Goal: Check status: Check status

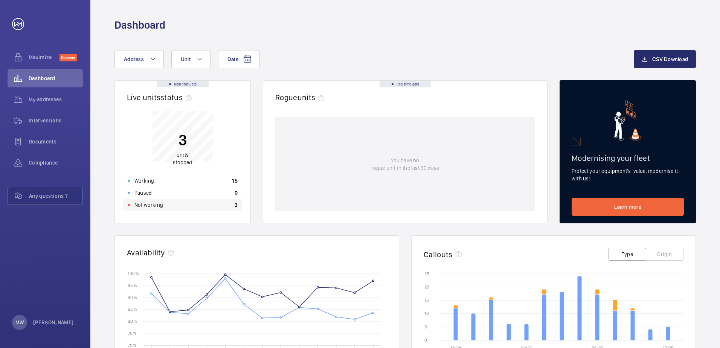
click at [189, 201] on div "Not working 3" at bounding box center [182, 205] width 119 height 12
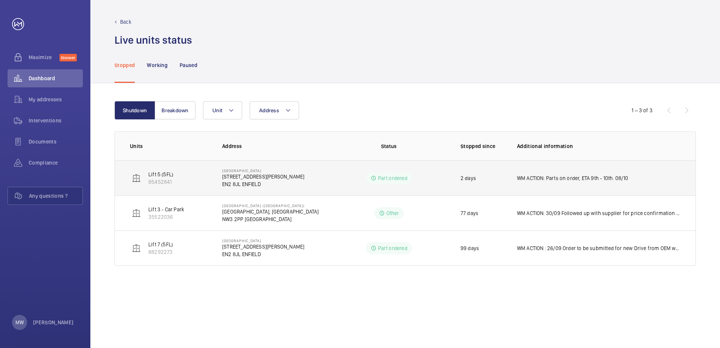
click at [540, 176] on p "WM ACTION: Parts on order, ETA 9th - 10th. 08/10" at bounding box center [572, 178] width 111 height 8
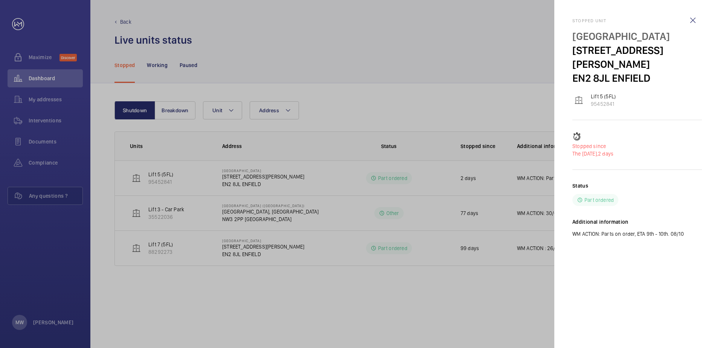
click at [454, 303] on div at bounding box center [360, 174] width 720 height 348
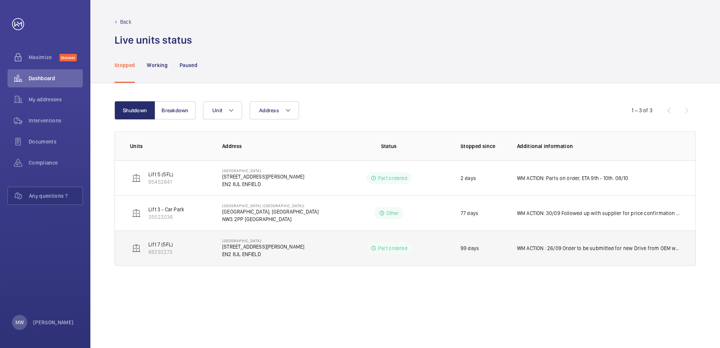
click at [607, 249] on p "WM ACTION : 26/09 Order to be submitted for new Drive from OEM while waiting fo…" at bounding box center [598, 248] width 163 height 8
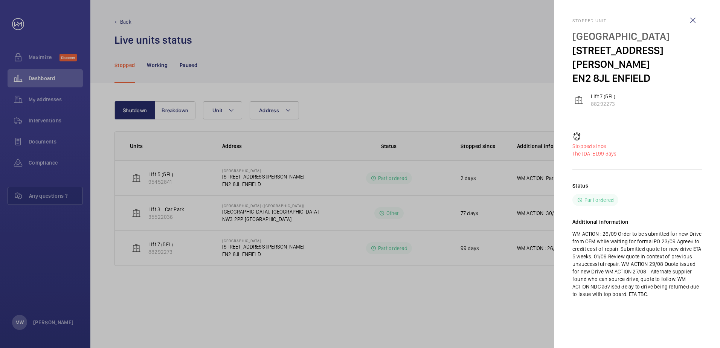
click at [471, 293] on div at bounding box center [360, 174] width 720 height 348
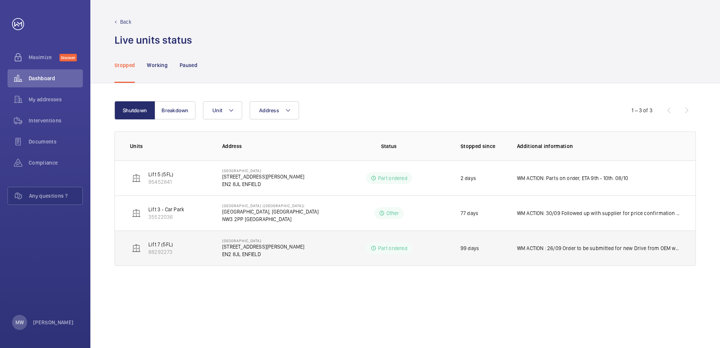
click at [545, 251] on p "WM ACTION : 26/09 Order to be submitted for new Drive from OEM while waiting fo…" at bounding box center [598, 248] width 163 height 8
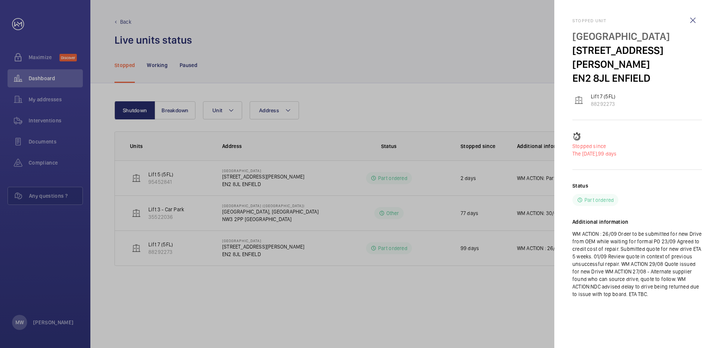
click at [427, 289] on div at bounding box center [360, 174] width 720 height 348
